Goal: Manage account settings

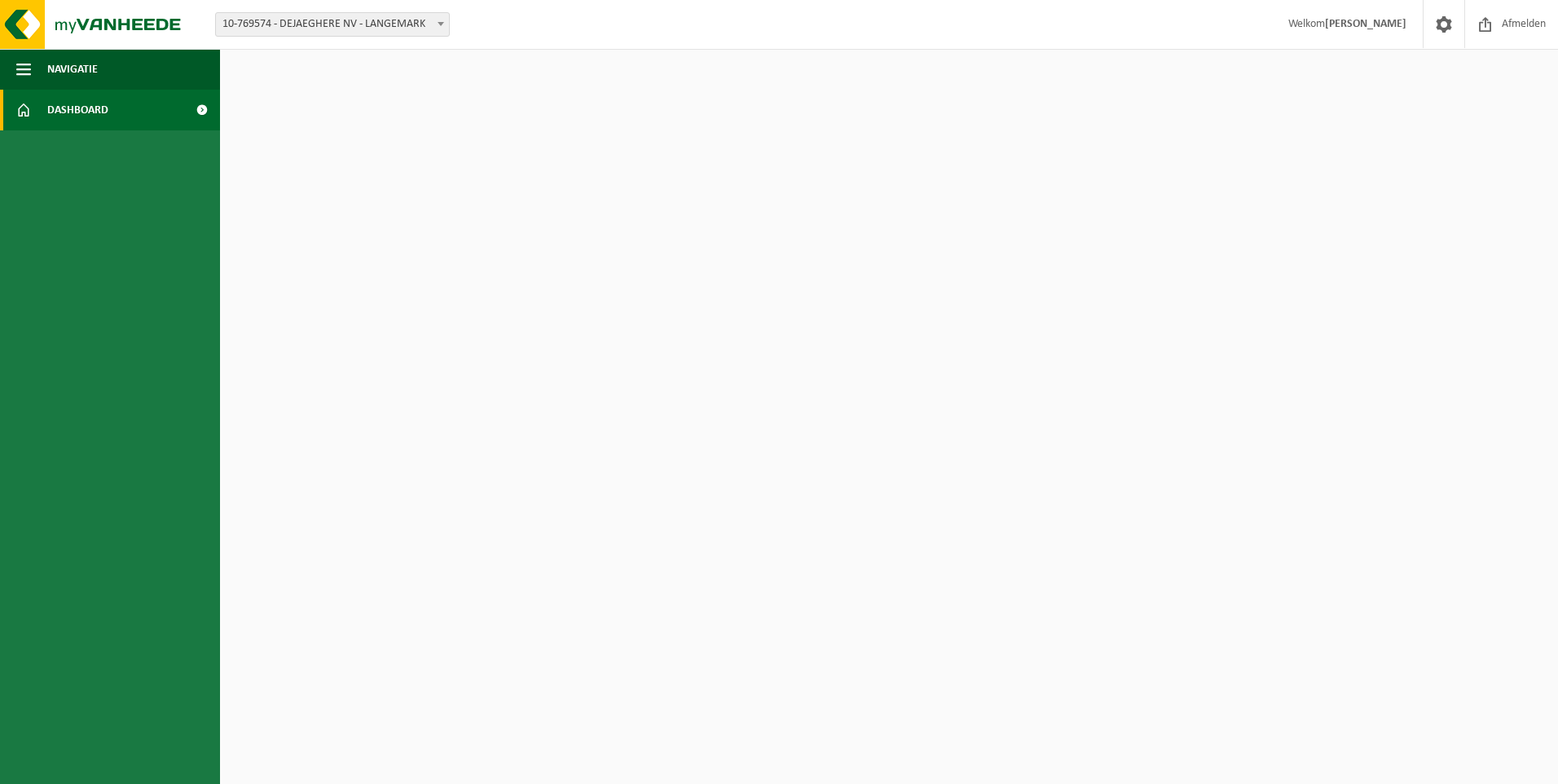
click at [200, 114] on span at bounding box center [201, 109] width 36 height 41
click at [439, 21] on span at bounding box center [441, 23] width 16 height 21
click at [407, 238] on html "Vestiging: 10-769574 - DEJAEGHERE NV - LANGEMARK 10-769574 - DEJAEGHERE NV - LA…" at bounding box center [779, 392] width 1558 height 784
click at [102, 108] on span "Dashboard" at bounding box center [77, 109] width 61 height 41
click at [205, 105] on span at bounding box center [201, 109] width 36 height 41
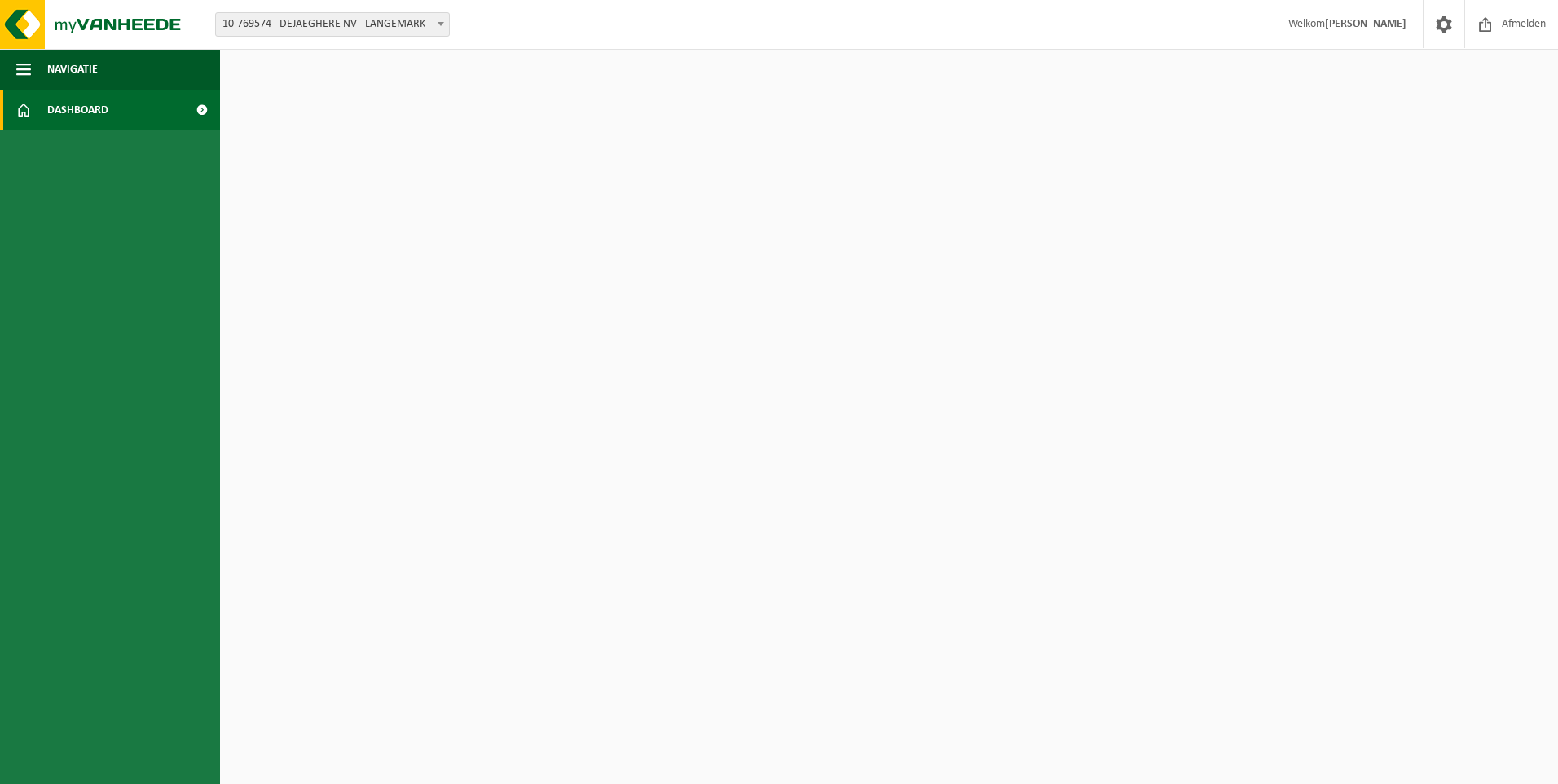
click at [196, 106] on span at bounding box center [201, 109] width 36 height 41
click at [68, 101] on span "Dashboard" at bounding box center [77, 109] width 61 height 41
click at [18, 63] on span "button" at bounding box center [23, 69] width 15 height 41
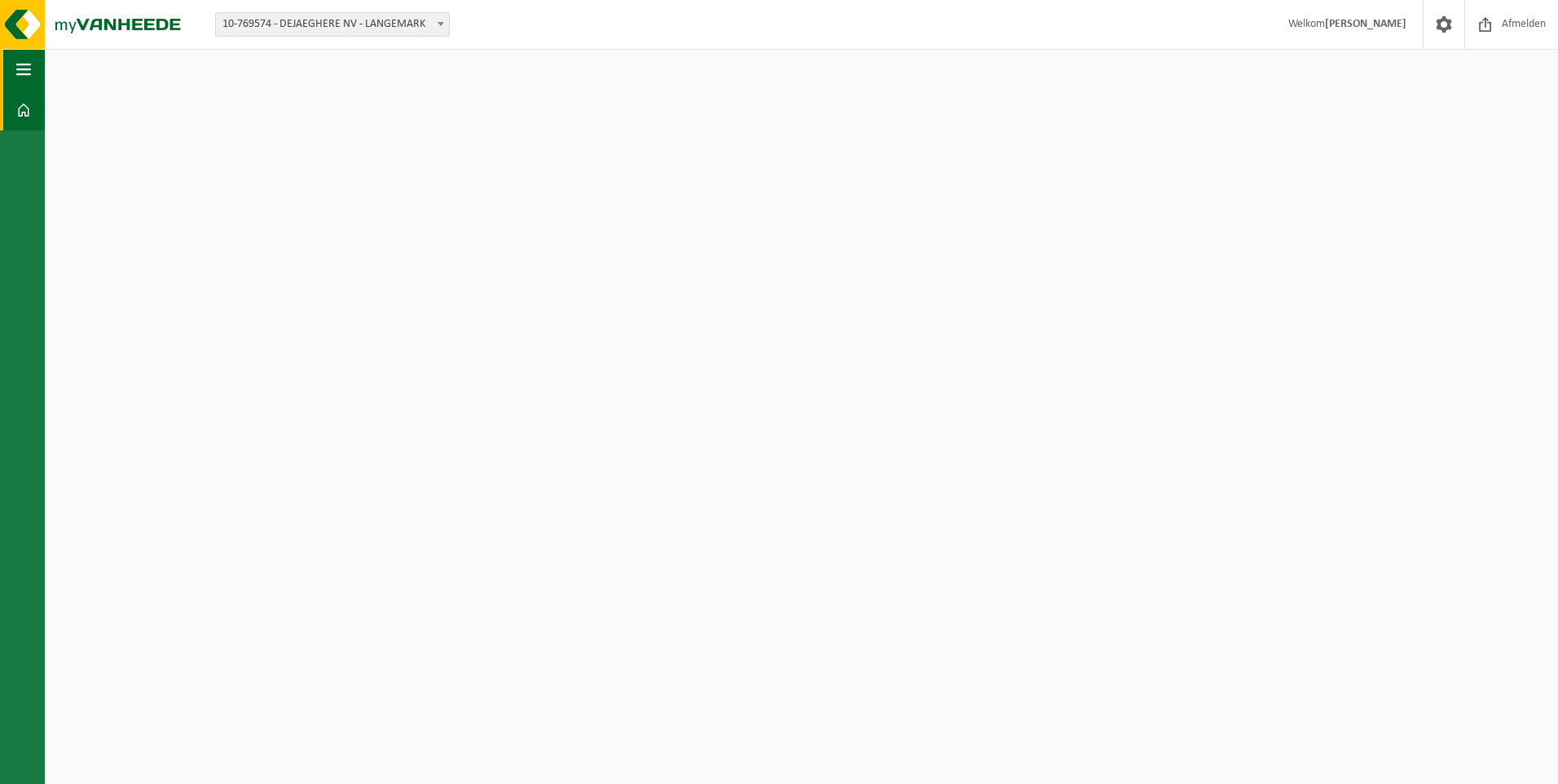
click at [18, 63] on span "button" at bounding box center [23, 69] width 15 height 41
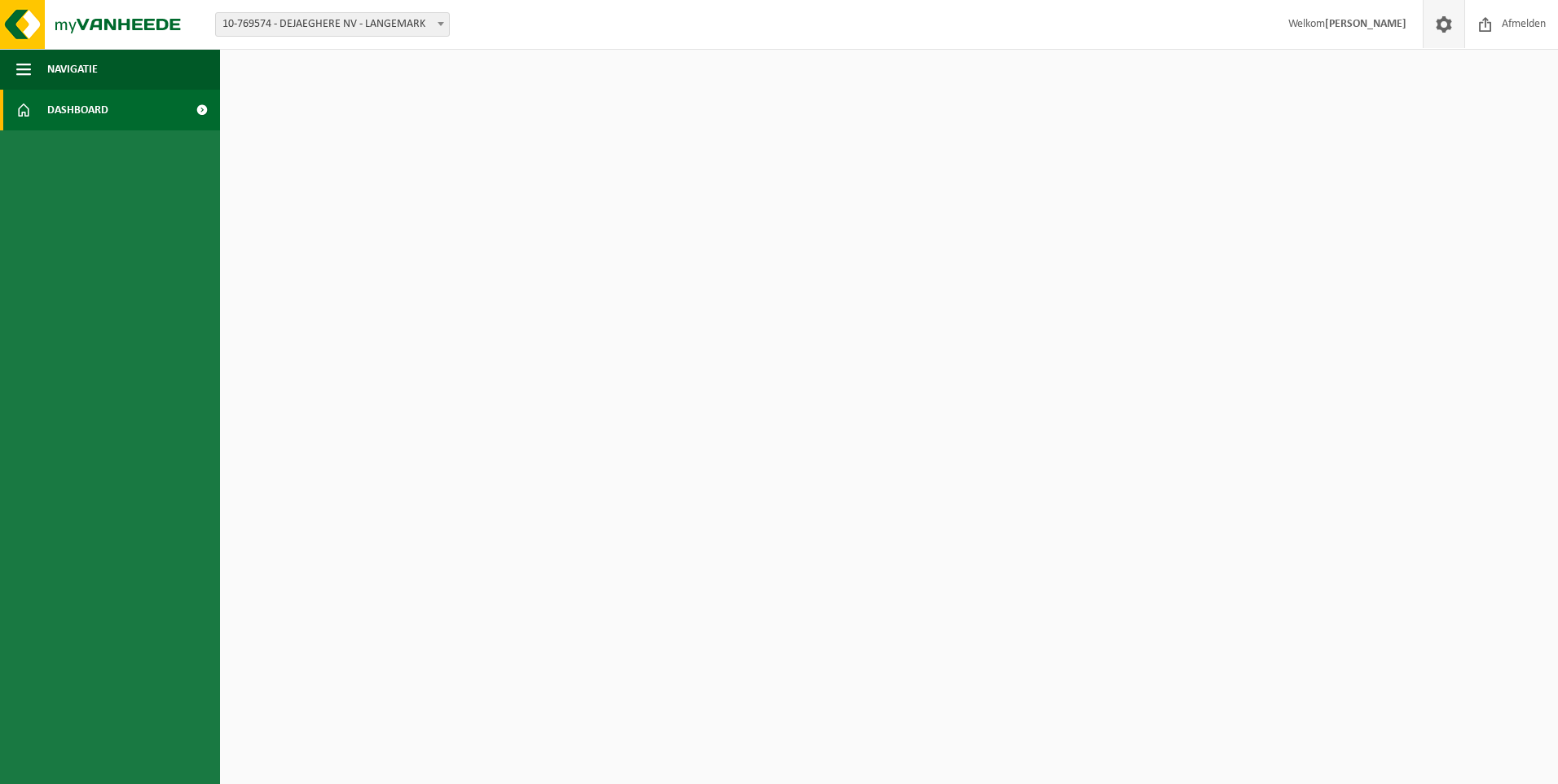
click at [1447, 26] on span at bounding box center [1444, 23] width 24 height 48
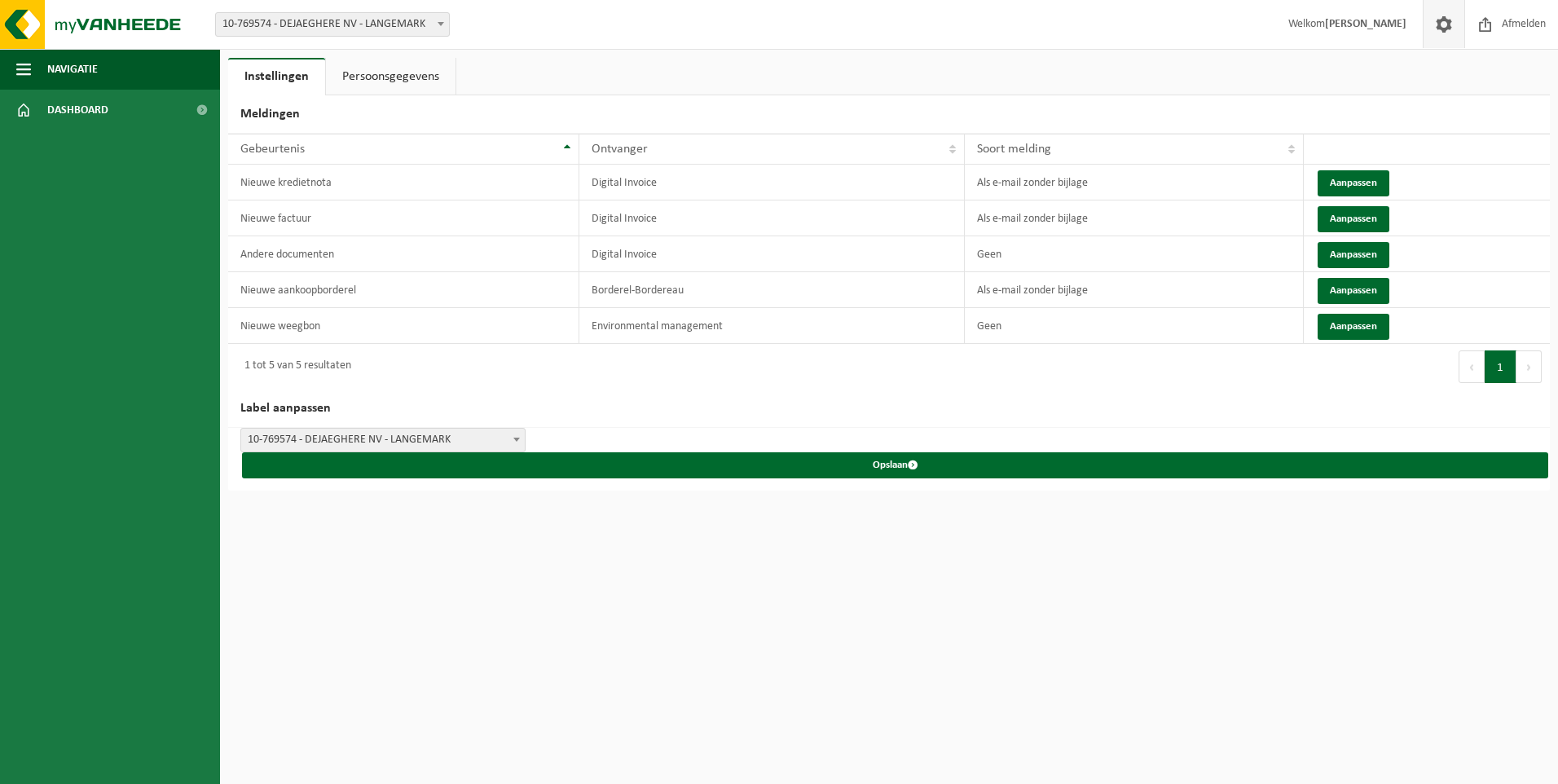
click at [1529, 366] on button "Volgende" at bounding box center [1529, 367] width 25 height 33
click at [388, 81] on link "Persoonsgegevens" at bounding box center [390, 76] width 129 height 37
